Goal: Transaction & Acquisition: Download file/media

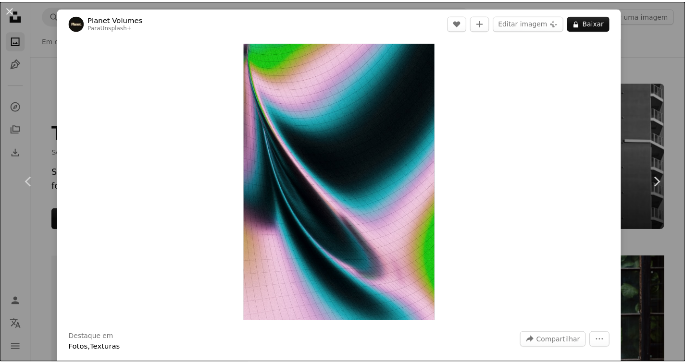
scroll to position [3056, 0]
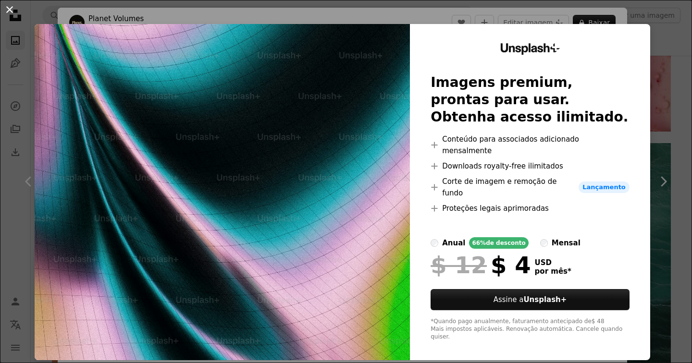
click at [4, 10] on button "An X shape" at bounding box center [10, 10] width 12 height 12
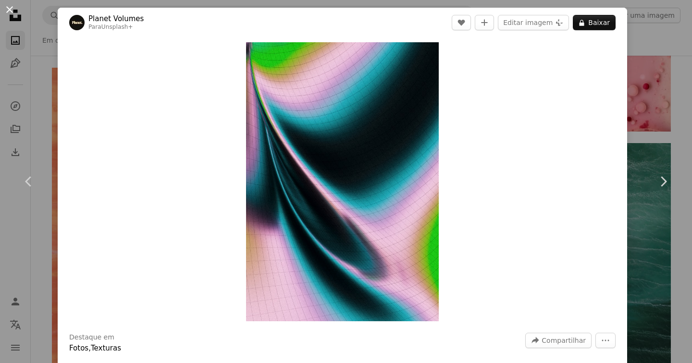
click at [6, 11] on button "An X shape" at bounding box center [10, 10] width 12 height 12
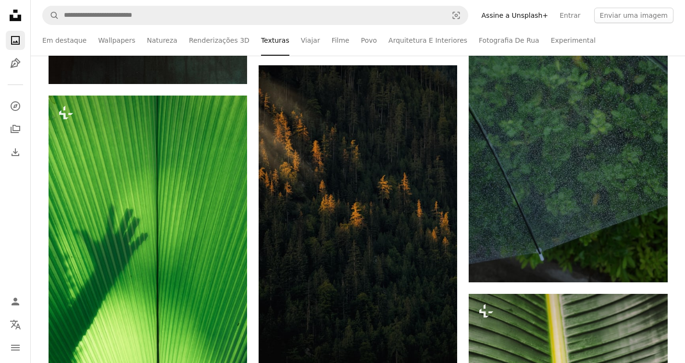
scroll to position [11413, 0]
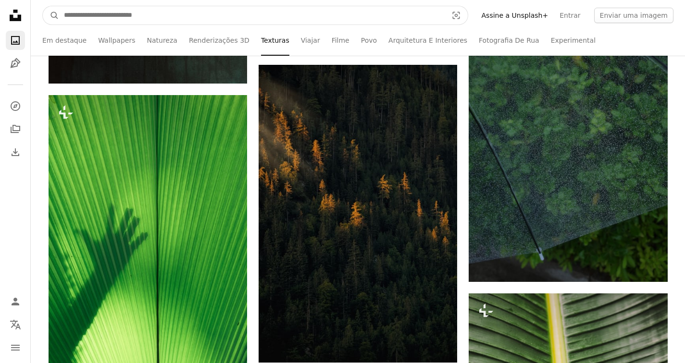
click at [182, 12] on input "Pesquise conteúdo visual em todo o site" at bounding box center [252, 15] width 386 height 18
type input "**********"
click at [43, 6] on button "A magnifying glass" at bounding box center [51, 15] width 16 height 18
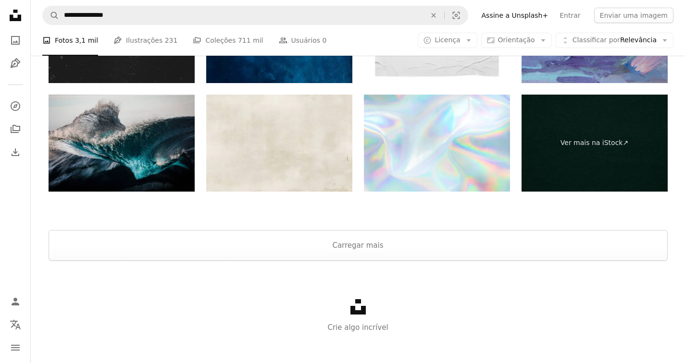
scroll to position [2212, 0]
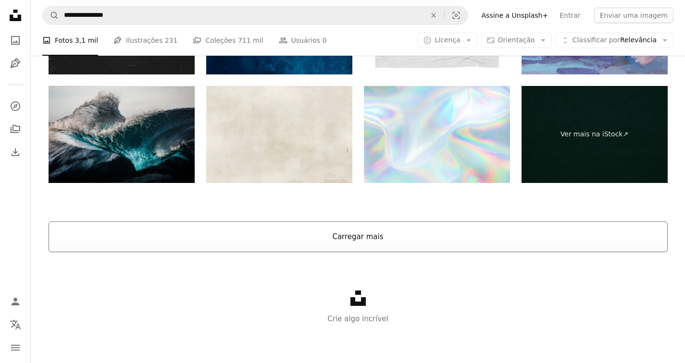
click at [320, 250] on button "Carregar mais" at bounding box center [358, 237] width 619 height 31
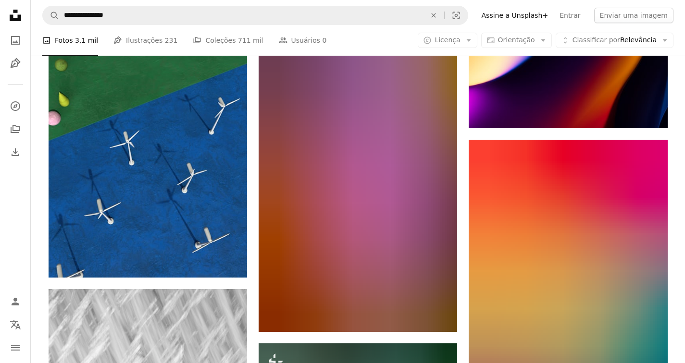
scroll to position [6626, 0]
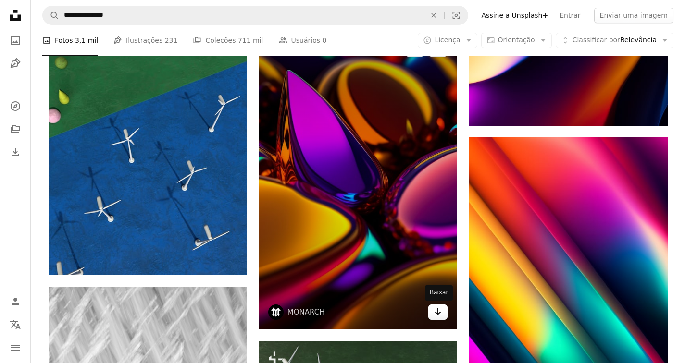
click at [432, 310] on link "Arrow pointing down" at bounding box center [437, 312] width 19 height 15
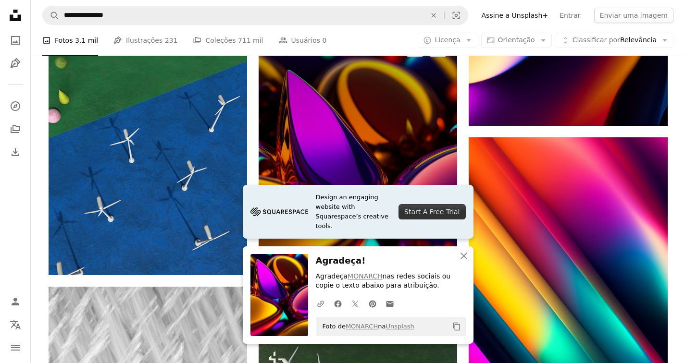
click at [456, 161] on img at bounding box center [358, 181] width 199 height 298
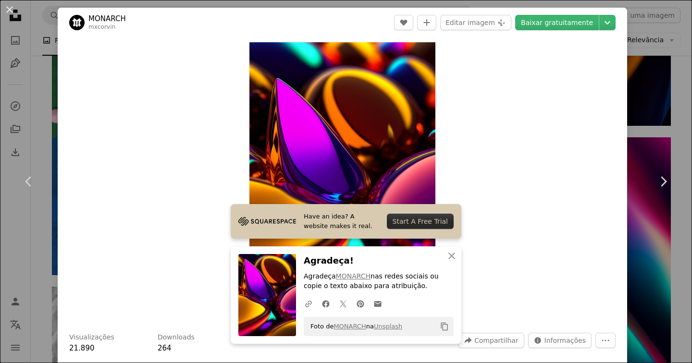
click at [648, 113] on div "An X shape Chevron left Chevron right Have an idea? A website makes it real. St…" at bounding box center [346, 181] width 692 height 363
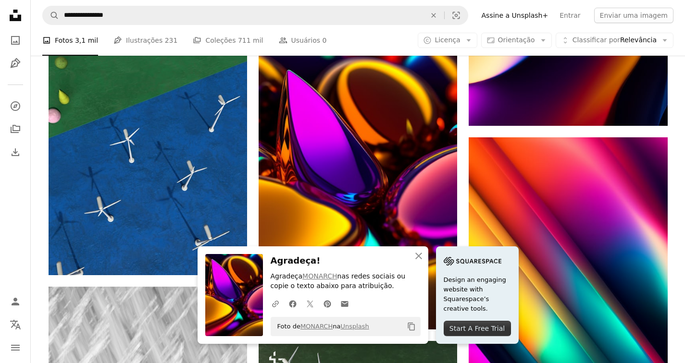
click at [417, 256] on icon "An X shape" at bounding box center [419, 256] width 12 height 12
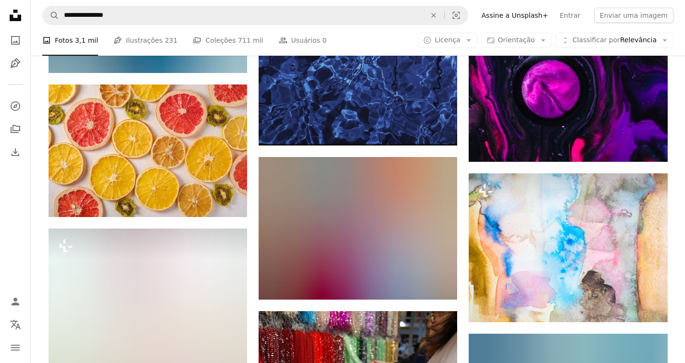
scroll to position [14298, 0]
